Goal: Navigation & Orientation: Find specific page/section

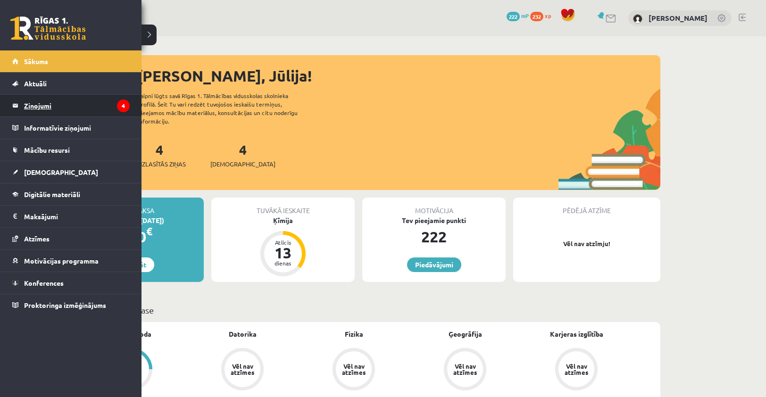
click at [32, 106] on legend "Ziņojumi 4" at bounding box center [77, 106] width 106 height 22
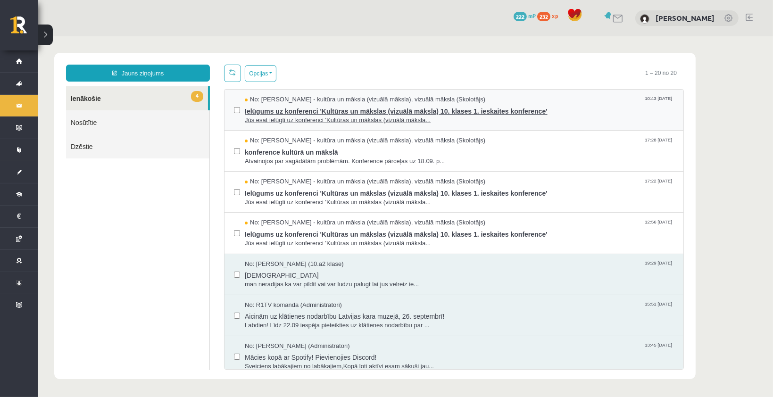
click at [345, 110] on span "Ielūgums uz konferenci 'Kultūras un mākslas (vizuālā māksla) 10. klases 1. iesk…" at bounding box center [458, 110] width 429 height 12
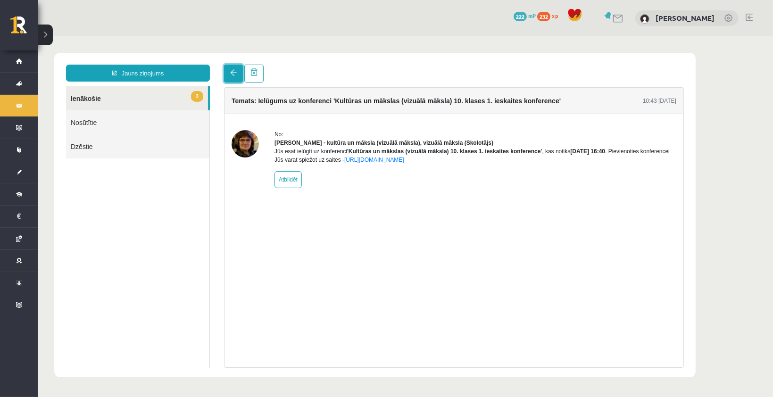
click at [231, 77] on link at bounding box center [232, 73] width 19 height 18
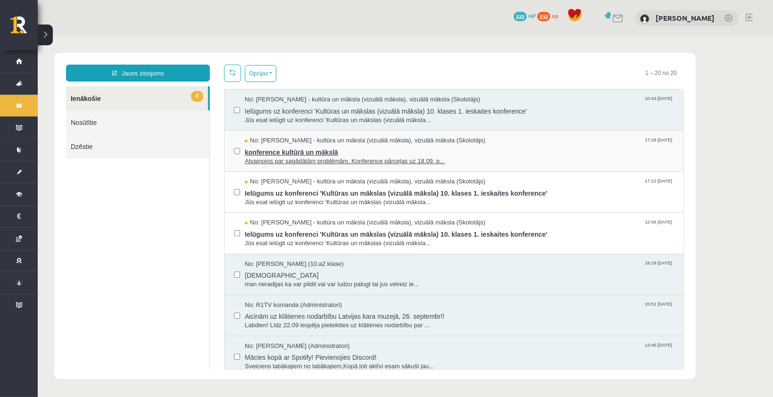
click at [310, 150] on span "konference kultūrā un mākslā" at bounding box center [458, 151] width 429 height 12
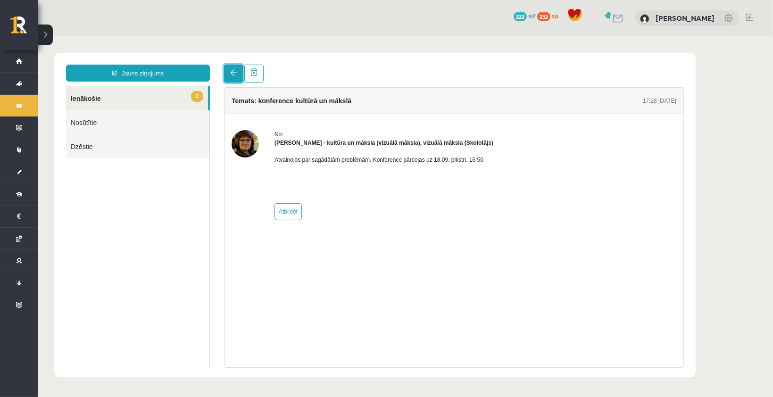
click at [231, 74] on span at bounding box center [233, 72] width 7 height 7
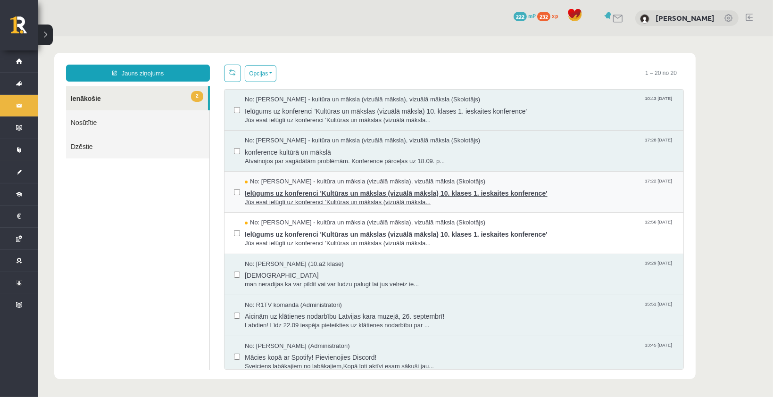
click at [348, 196] on span "Ielūgums uz konferenci 'Kultūras un mākslas (vizuālā māksla) 10. klases 1. iesk…" at bounding box center [458, 192] width 429 height 12
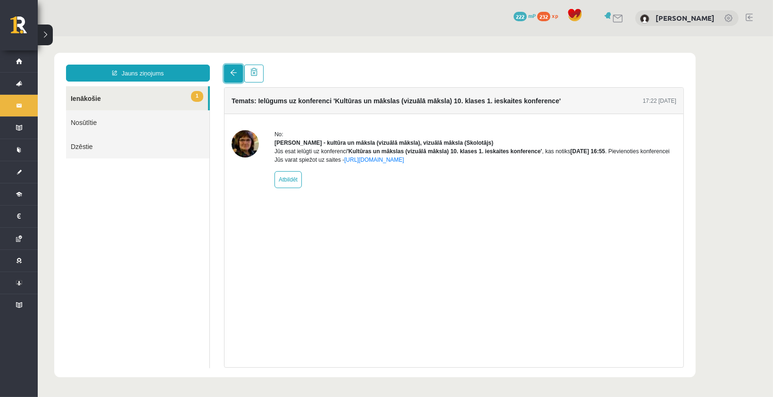
click at [238, 81] on link at bounding box center [232, 73] width 19 height 18
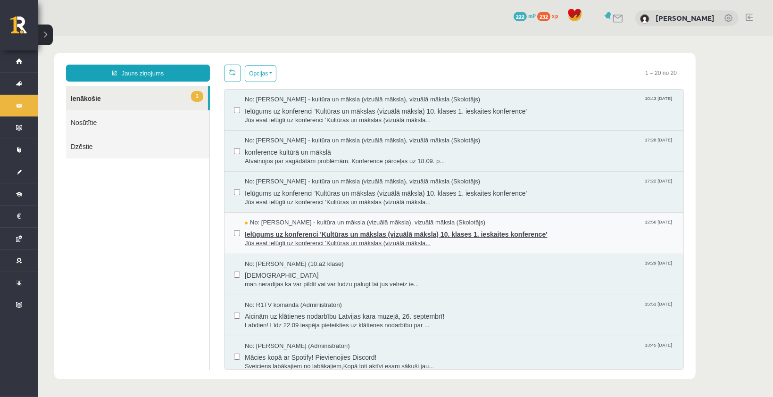
click at [362, 231] on span "Ielūgums uz konferenci 'Kultūras un mākslas (vizuālā māksla) 10. klases 1. iesk…" at bounding box center [458, 233] width 429 height 12
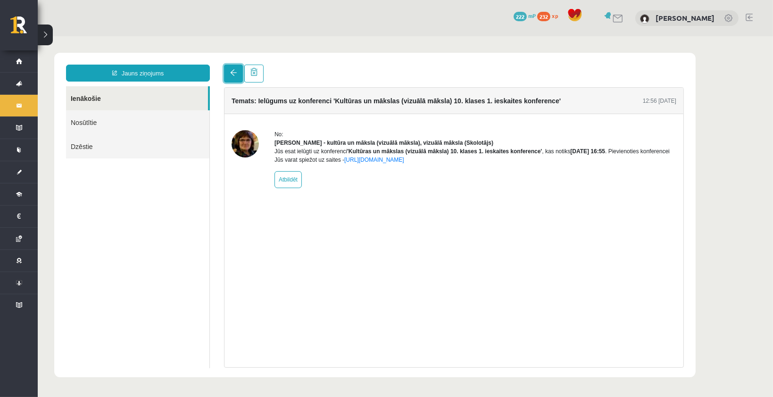
click at [236, 76] on link at bounding box center [232, 73] width 19 height 18
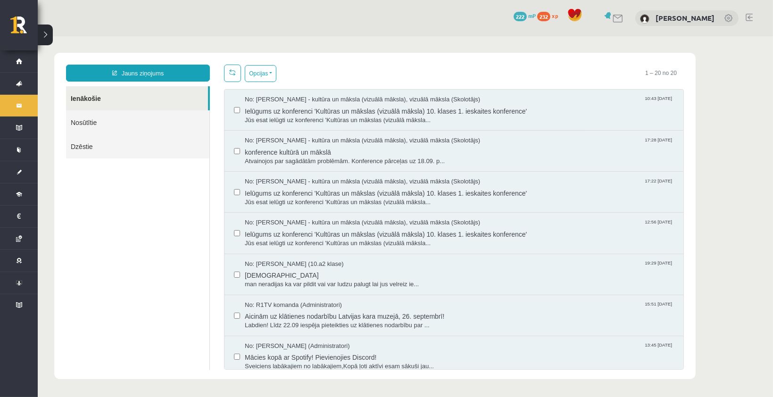
click at [229, 75] on link at bounding box center [231, 72] width 17 height 17
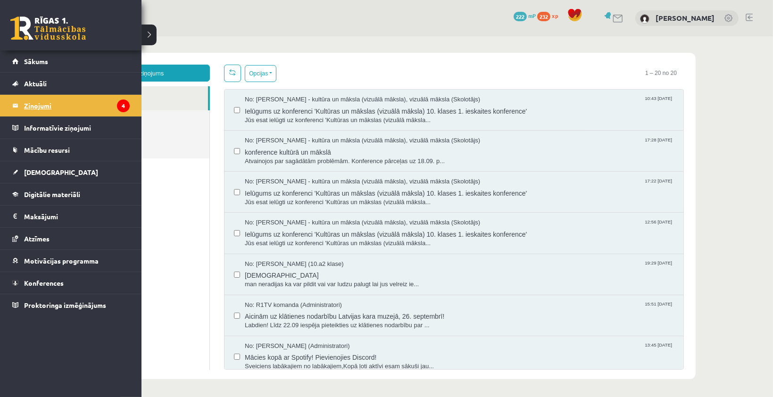
click at [66, 103] on legend "Ziņojumi 4" at bounding box center [77, 106] width 106 height 22
click at [56, 197] on link "Digitālie materiāli" at bounding box center [70, 194] width 117 height 22
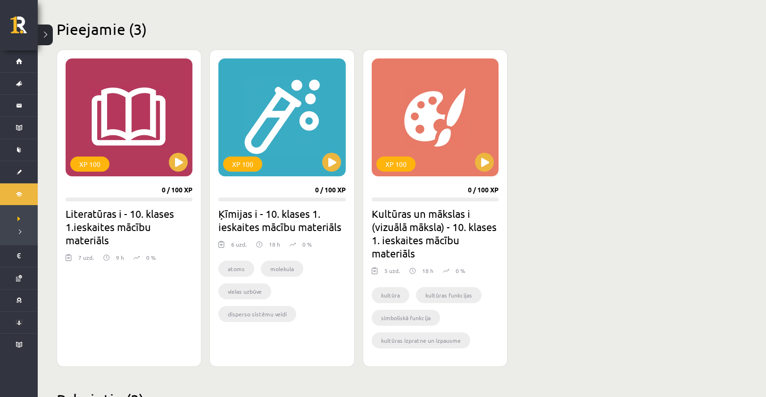
scroll to position [236, 0]
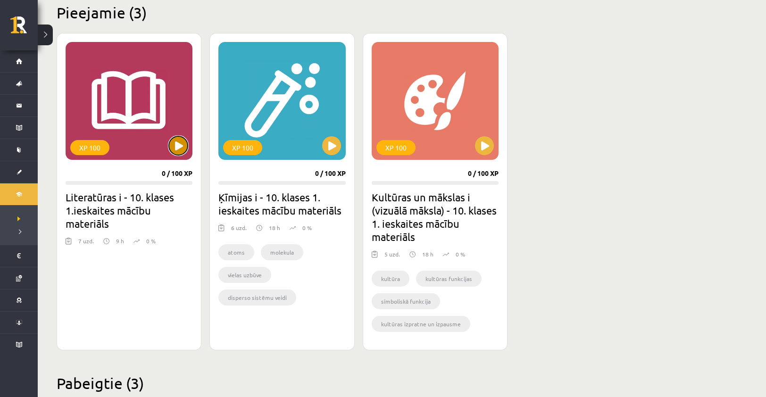
click at [177, 144] on button at bounding box center [178, 145] width 19 height 19
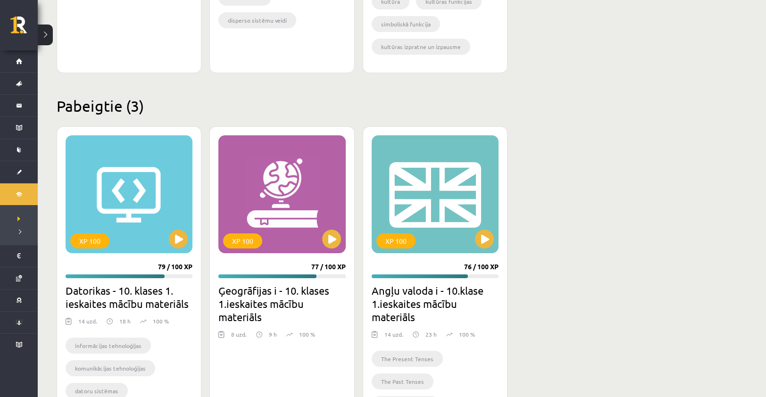
scroll to position [519, 0]
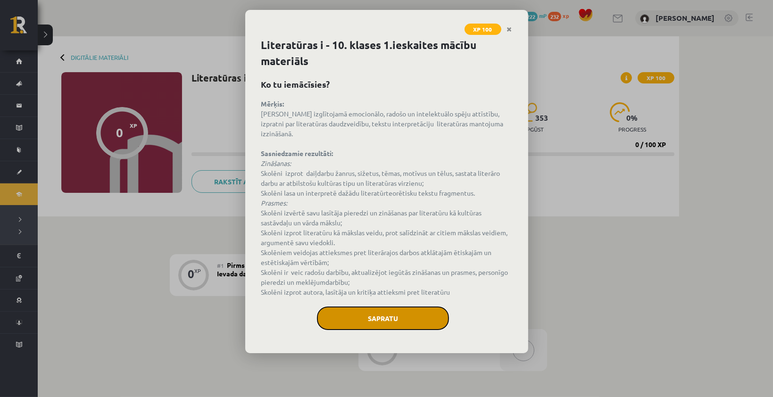
click at [405, 312] on button "Sapratu" at bounding box center [383, 318] width 132 height 24
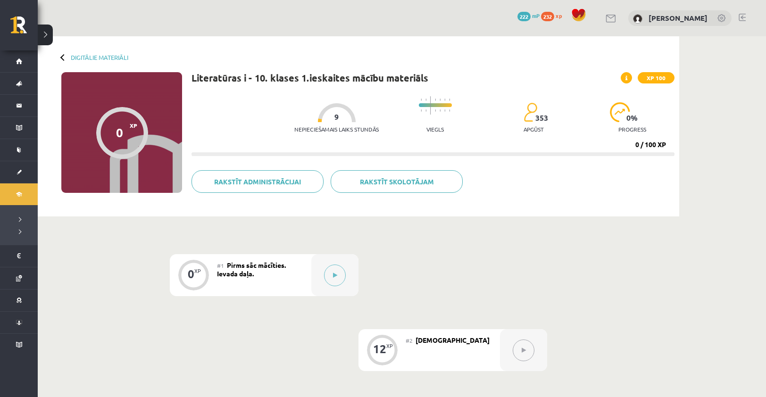
click at [293, 272] on div "#1 Pirms sāc mācīties. Ievada daļa." at bounding box center [264, 275] width 94 height 42
drag, startPoint x: 293, startPoint y: 272, endPoint x: 334, endPoint y: 279, distance: 41.5
click at [334, 279] on button at bounding box center [335, 275] width 22 height 22
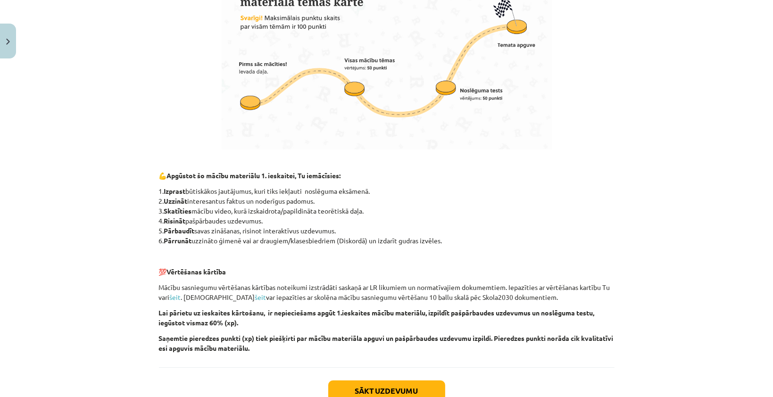
scroll to position [604, 0]
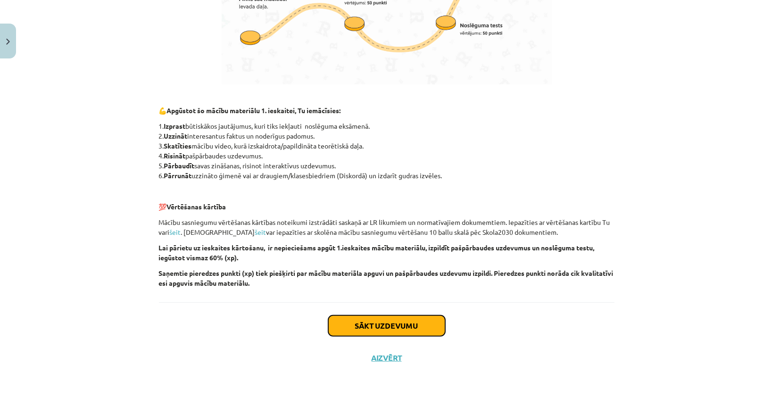
click at [384, 323] on button "Sākt uzdevumu" at bounding box center [386, 325] width 117 height 21
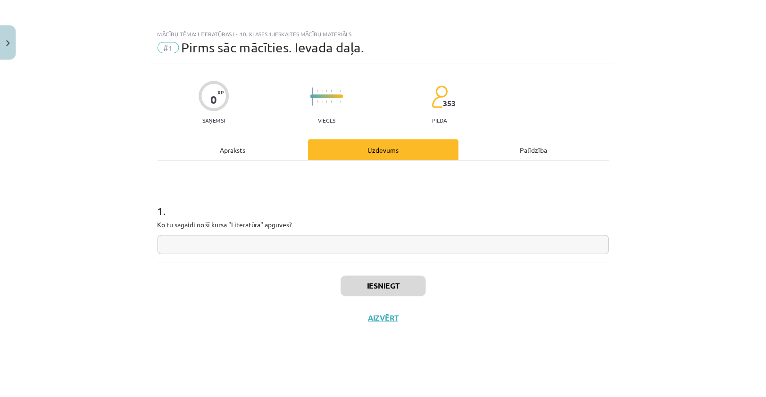
scroll to position [0, 0]
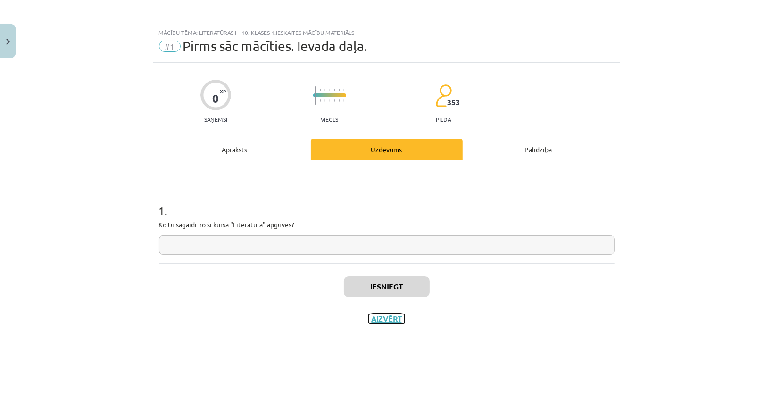
click at [383, 319] on button "Aizvērt" at bounding box center [387, 318] width 36 height 9
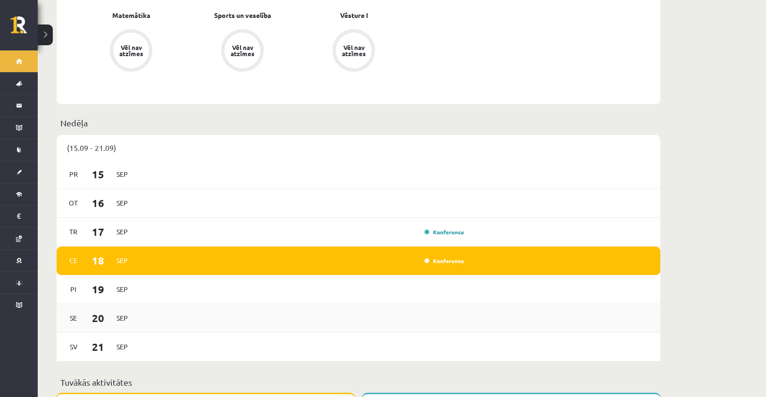
scroll to position [613, 0]
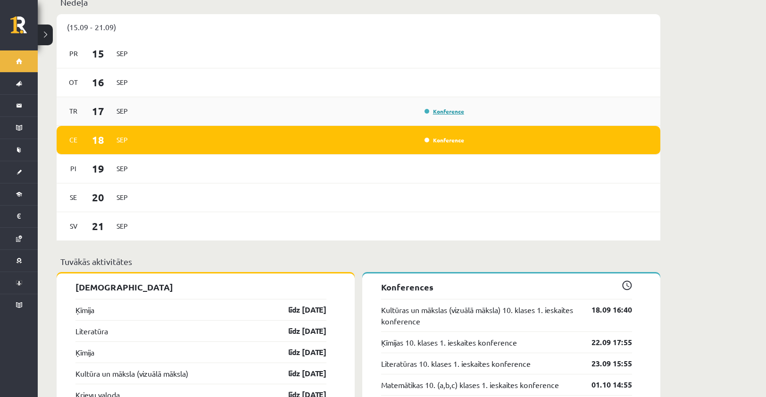
click at [449, 107] on link "Konference" at bounding box center [444, 111] width 40 height 8
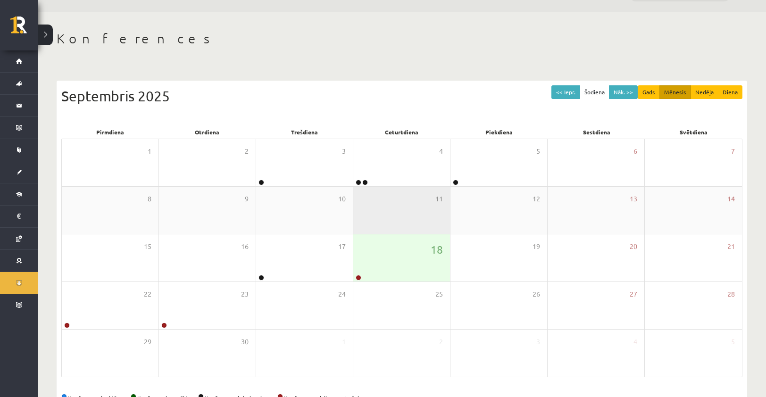
scroll to position [47, 0]
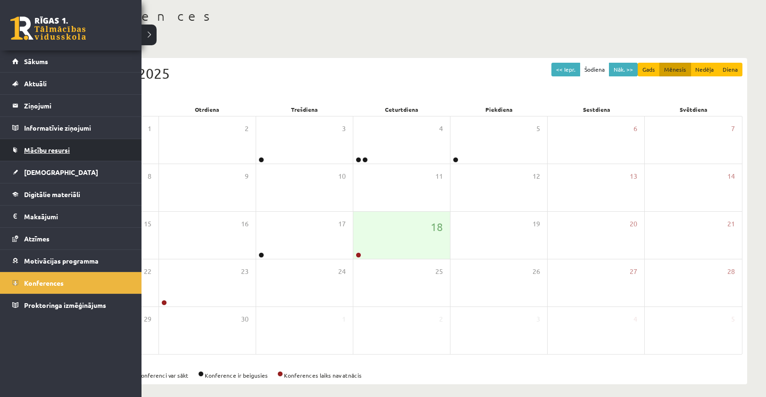
click at [50, 150] on span "Mācību resursi" at bounding box center [47, 150] width 46 height 8
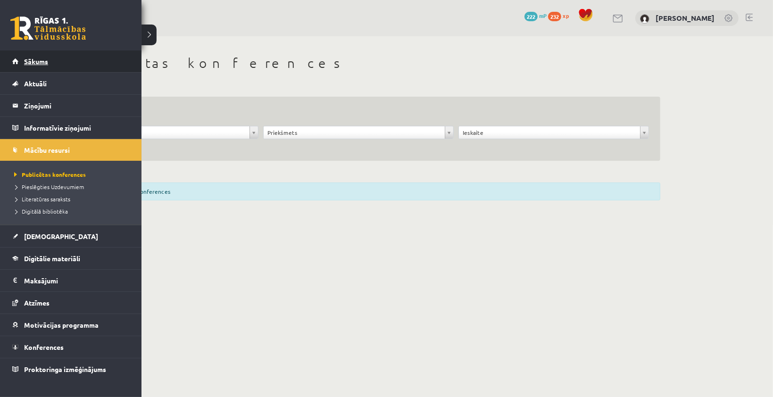
click at [29, 66] on link "Sākums" at bounding box center [70, 61] width 117 height 22
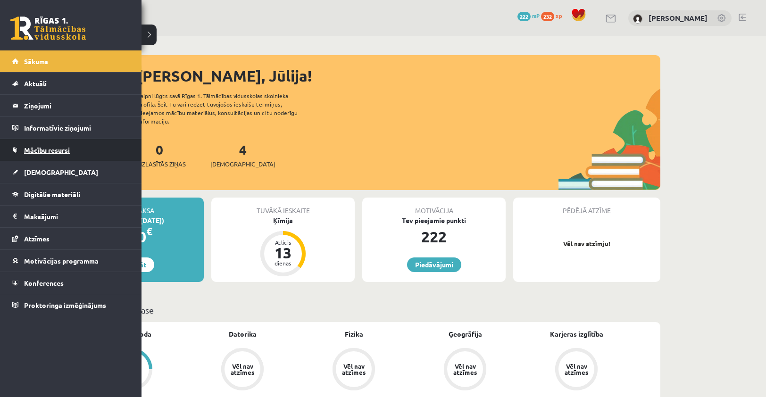
click at [41, 155] on link "Mācību resursi" at bounding box center [70, 150] width 117 height 22
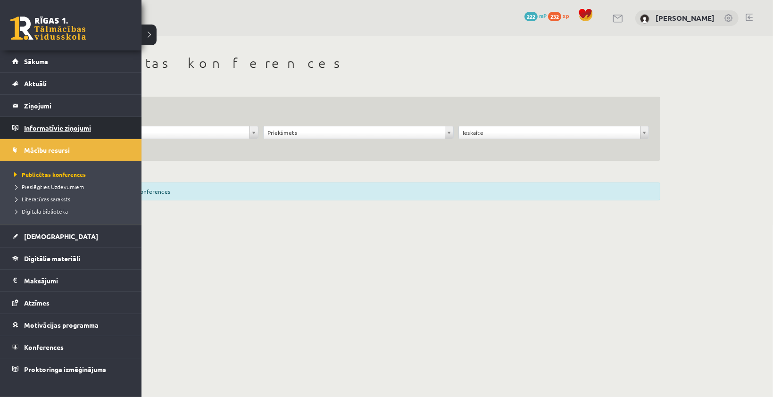
click at [38, 127] on legend "Informatīvie ziņojumi 0" at bounding box center [77, 128] width 106 height 22
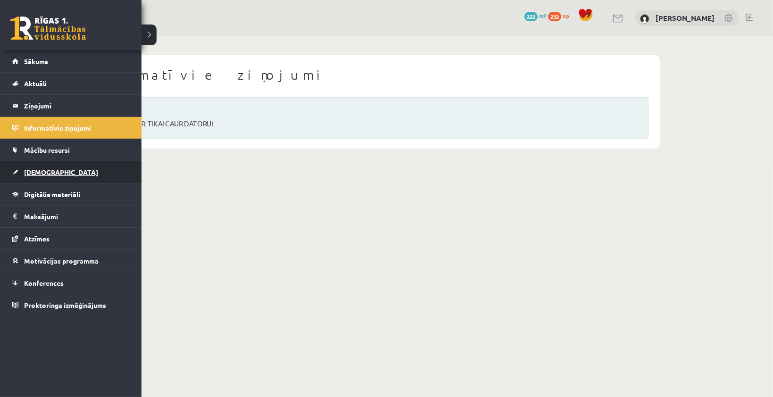
click at [25, 180] on link "[DEMOGRAPHIC_DATA]" at bounding box center [70, 172] width 117 height 22
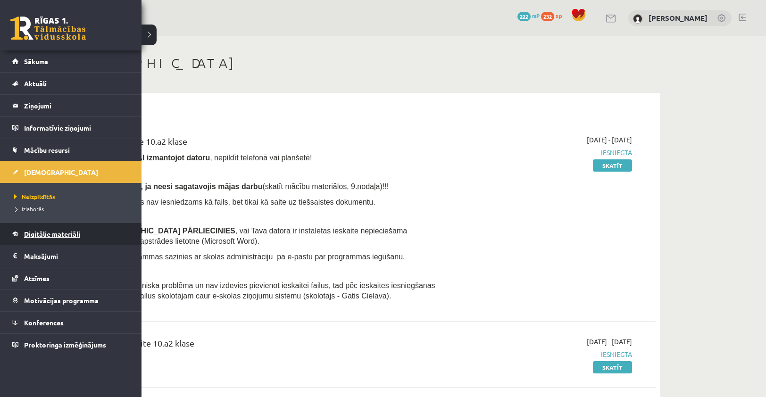
click at [27, 230] on span "Digitālie materiāli" at bounding box center [52, 234] width 56 height 8
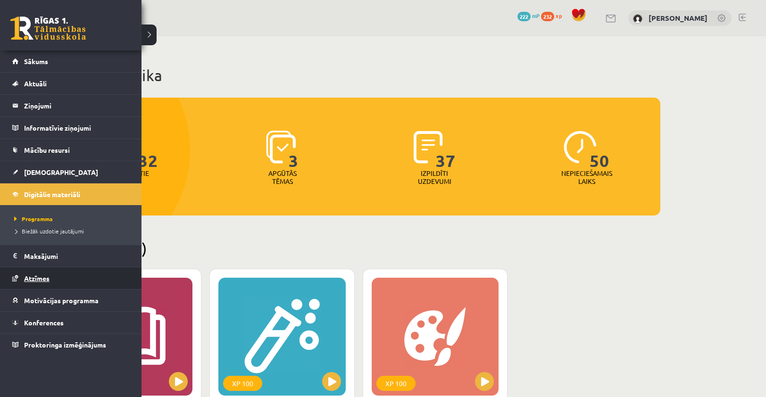
click at [43, 282] on link "Atzīmes" at bounding box center [70, 278] width 117 height 22
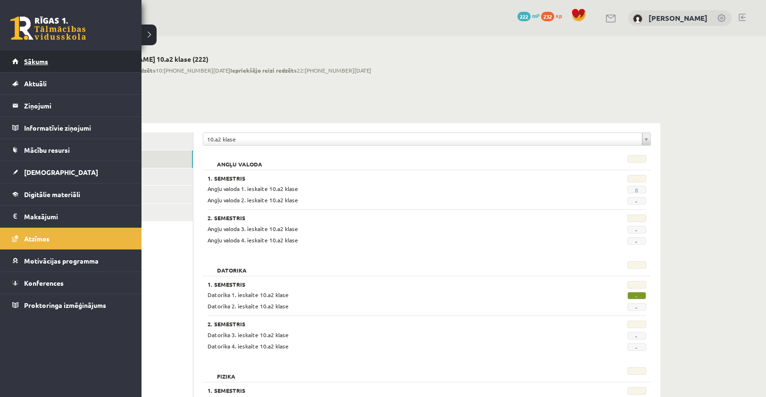
click at [36, 63] on span "Sākums" at bounding box center [36, 61] width 24 height 8
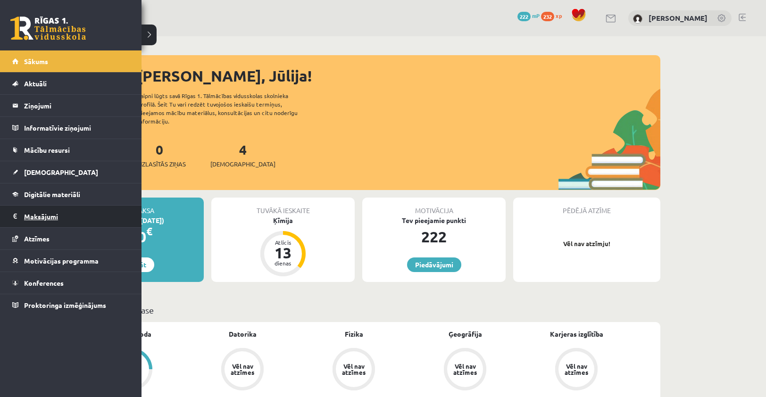
click at [41, 215] on legend "Maksājumi 0" at bounding box center [77, 217] width 106 height 22
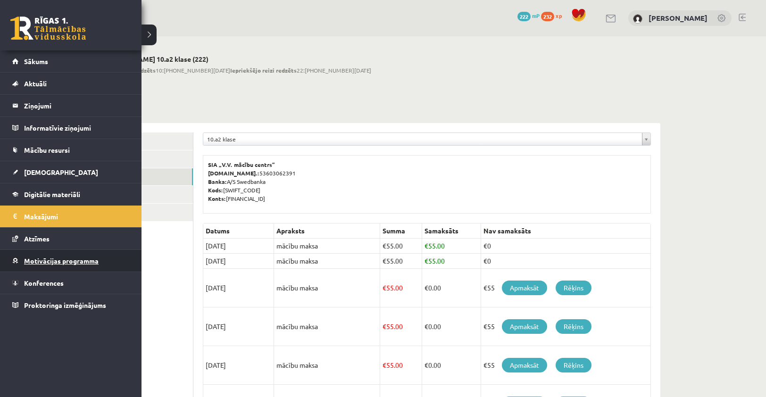
click at [47, 261] on span "Motivācijas programma" at bounding box center [61, 260] width 74 height 8
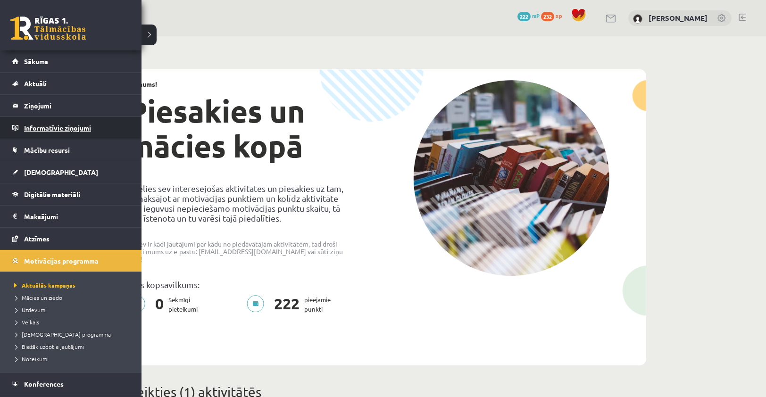
click at [18, 134] on link "Informatīvie ziņojumi 0" at bounding box center [70, 128] width 117 height 22
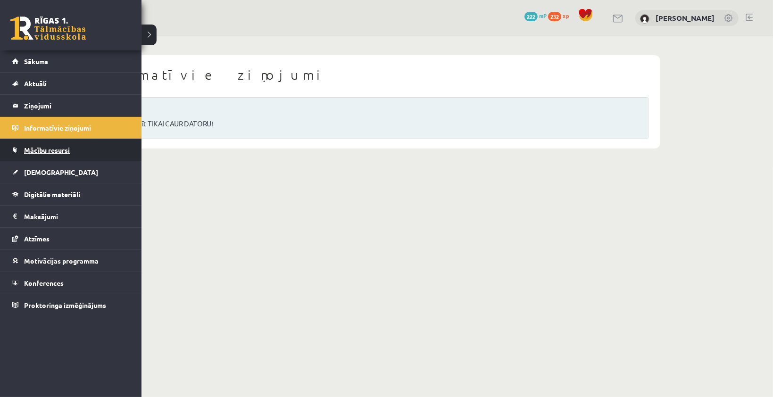
click at [23, 149] on link "Mācību resursi" at bounding box center [70, 150] width 117 height 22
